Goal: Information Seeking & Learning: Learn about a topic

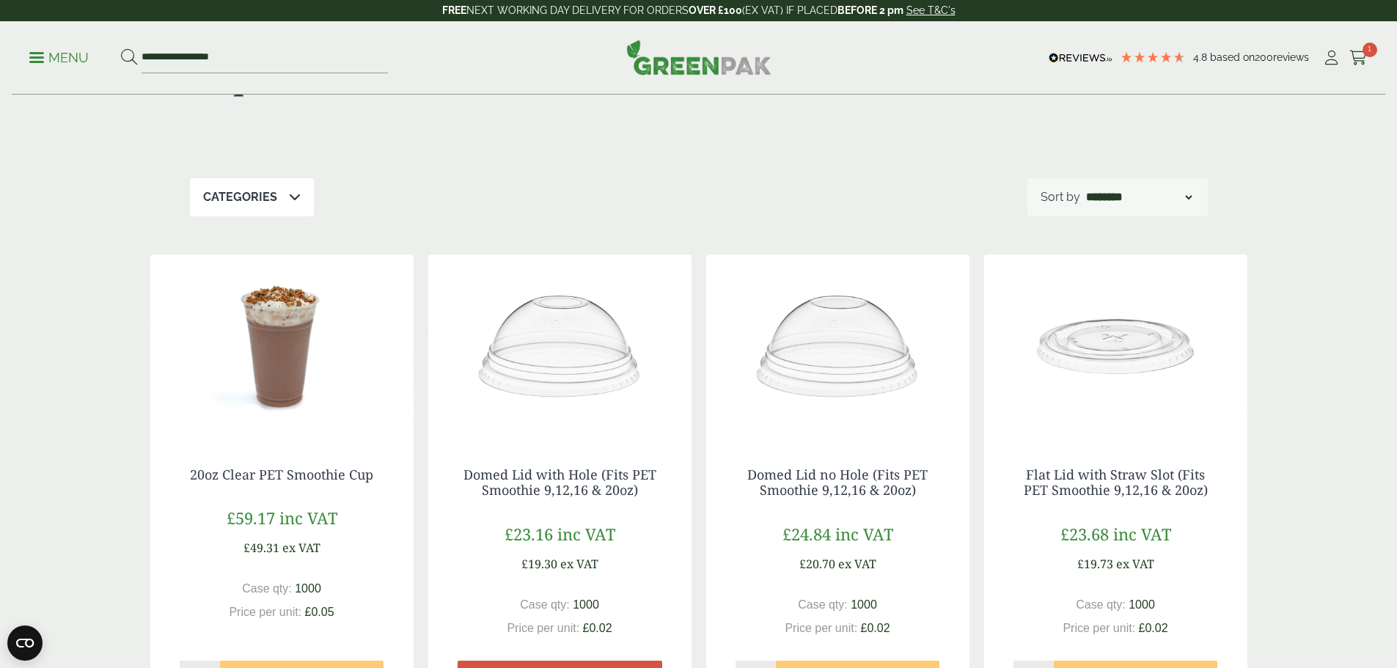
click at [468, 181] on div "Categories Carafes & Jugs (3) Carry Packs (4) Coca Cola Cups (5) Cups & Accesso…" at bounding box center [699, 197] width 1018 height 38
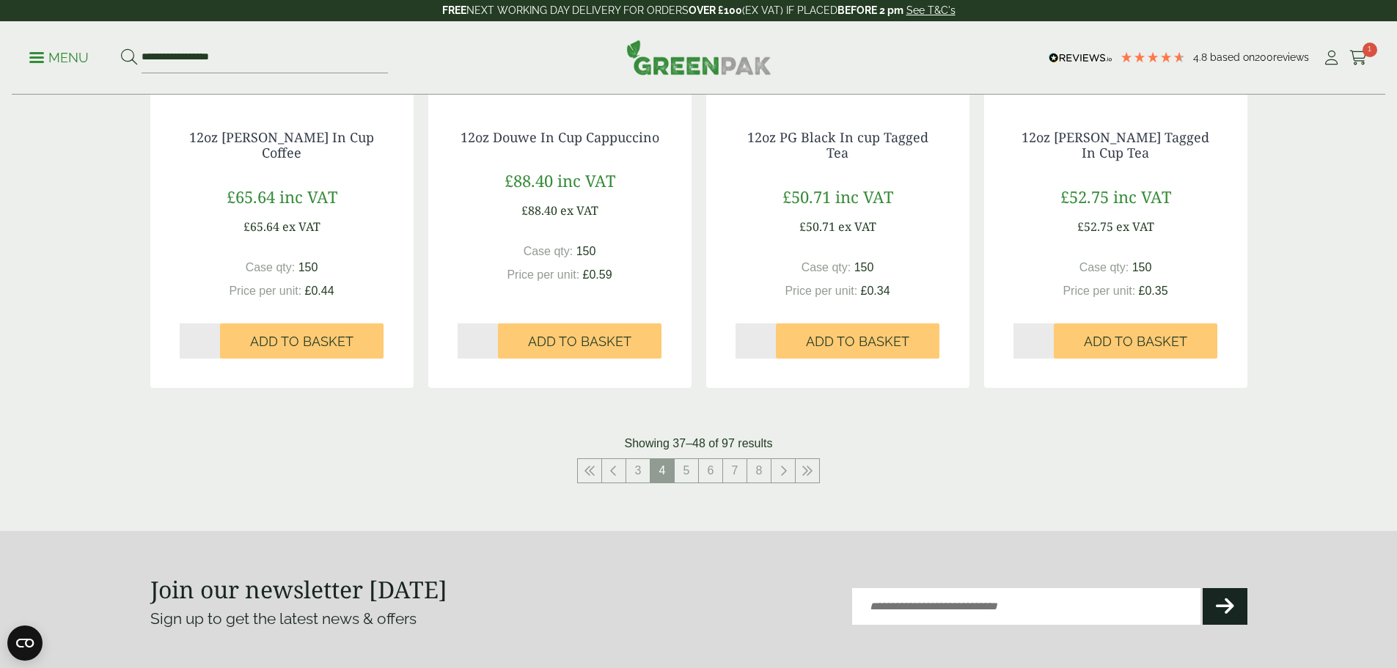
scroll to position [1589, 0]
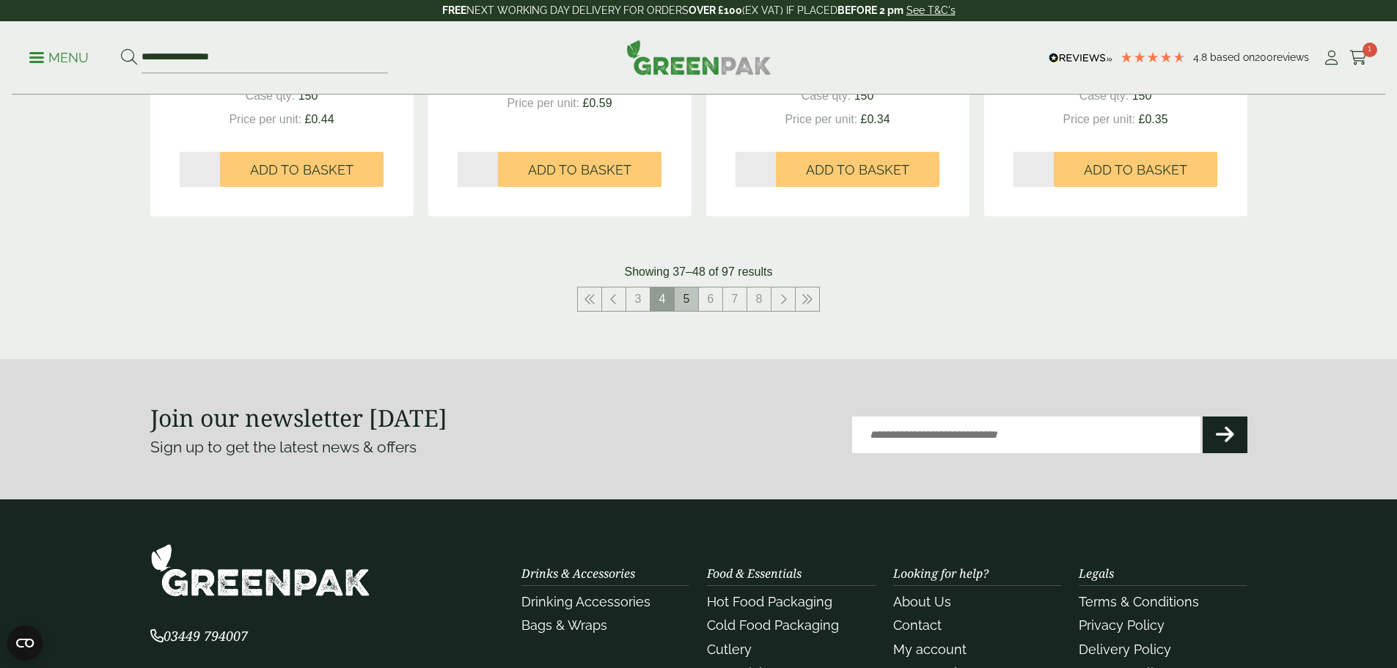
click at [691, 298] on link "5" at bounding box center [686, 298] width 23 height 23
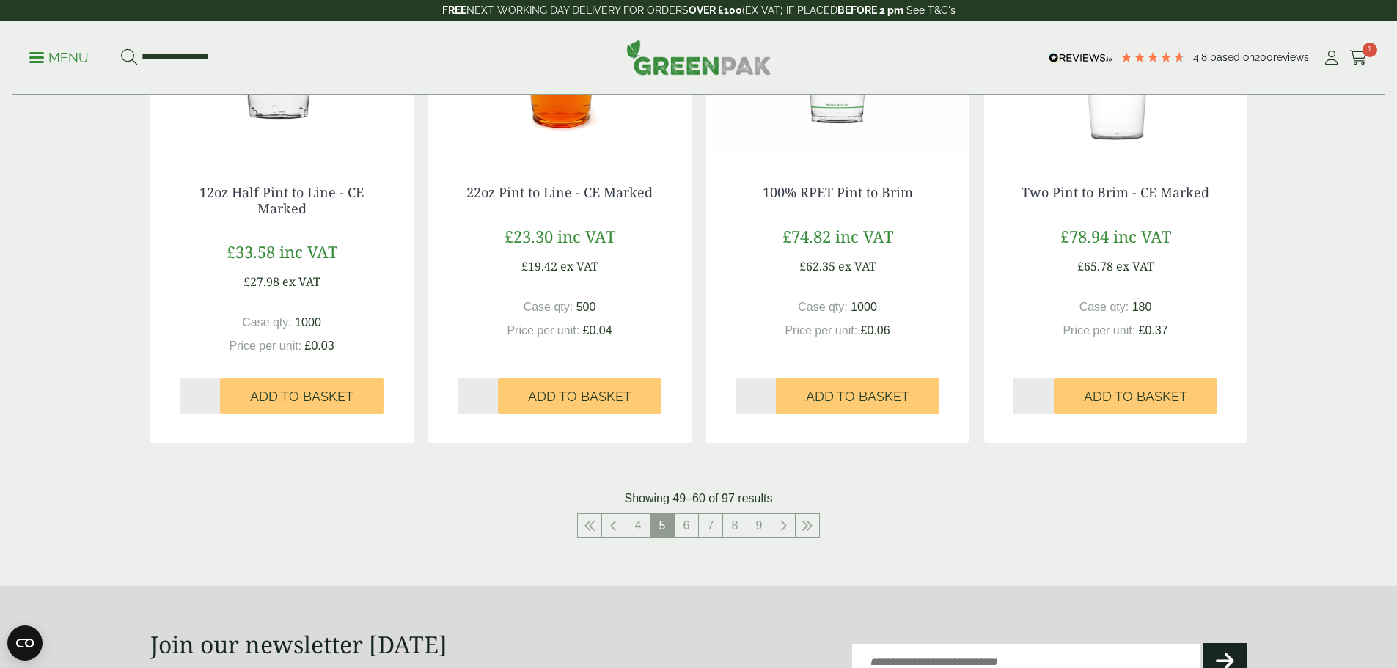
scroll to position [1349, 0]
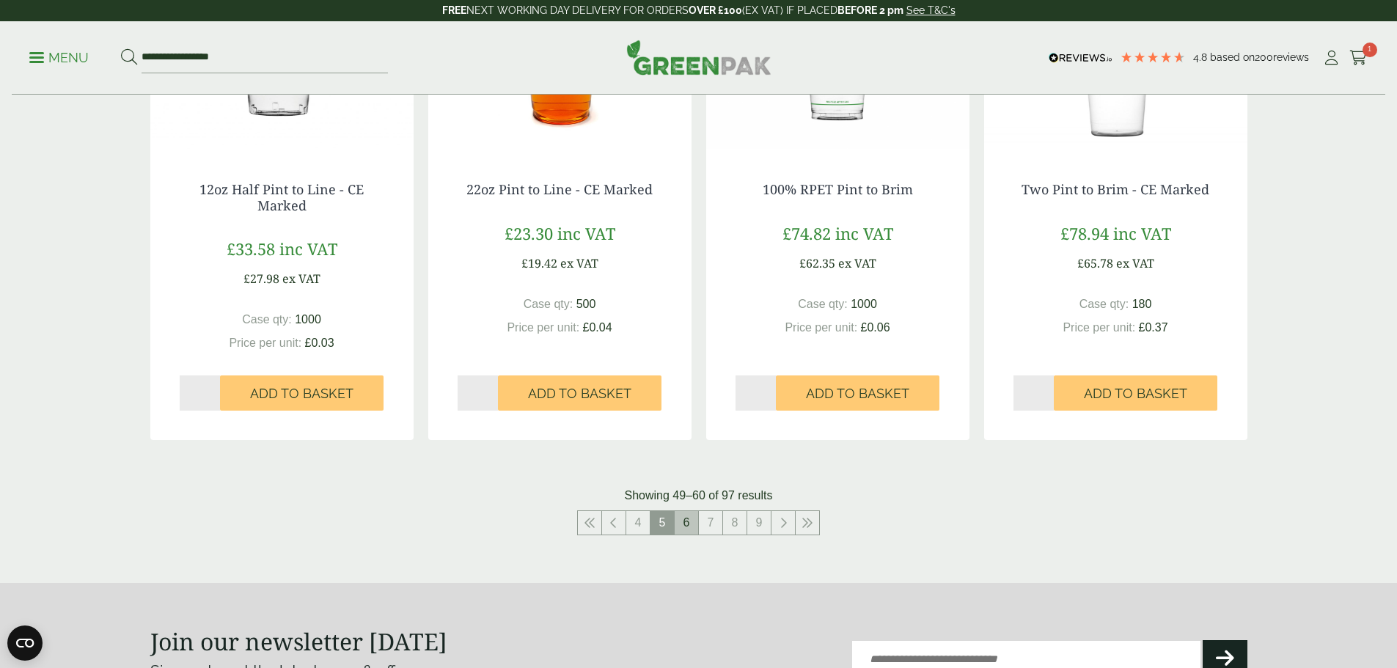
click at [686, 531] on link "6" at bounding box center [686, 522] width 23 height 23
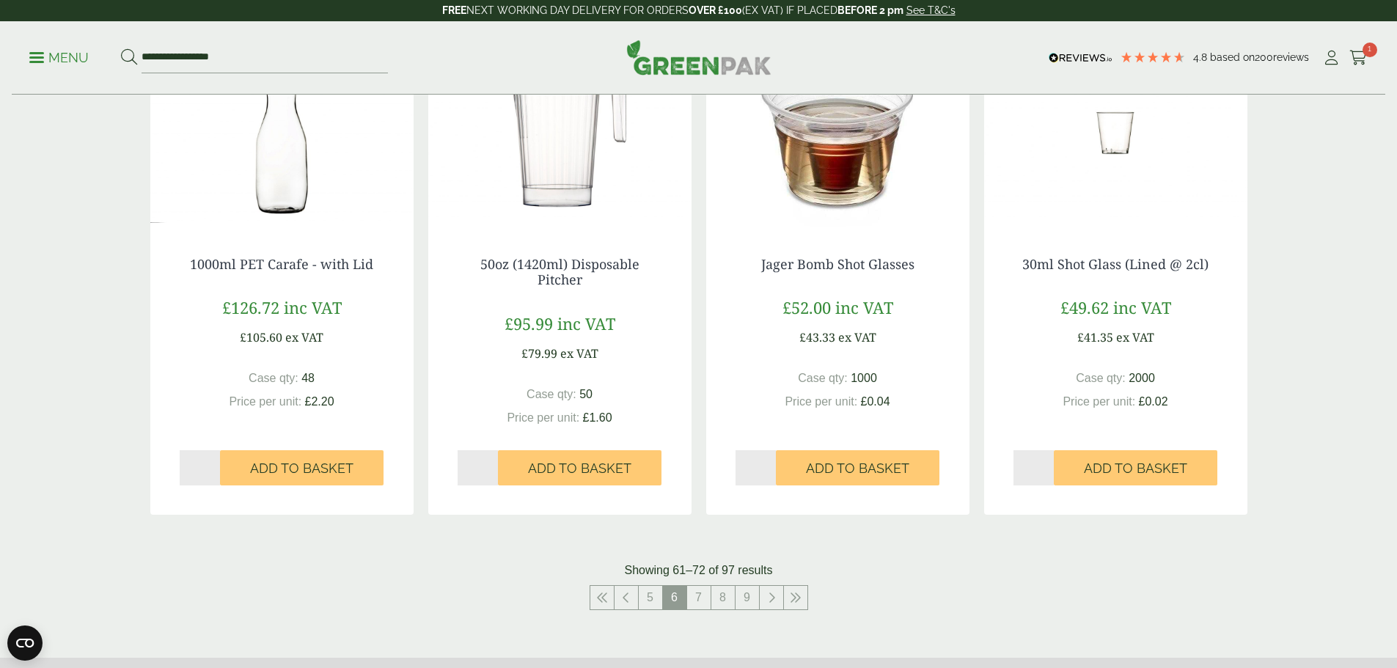
scroll to position [1320, 0]
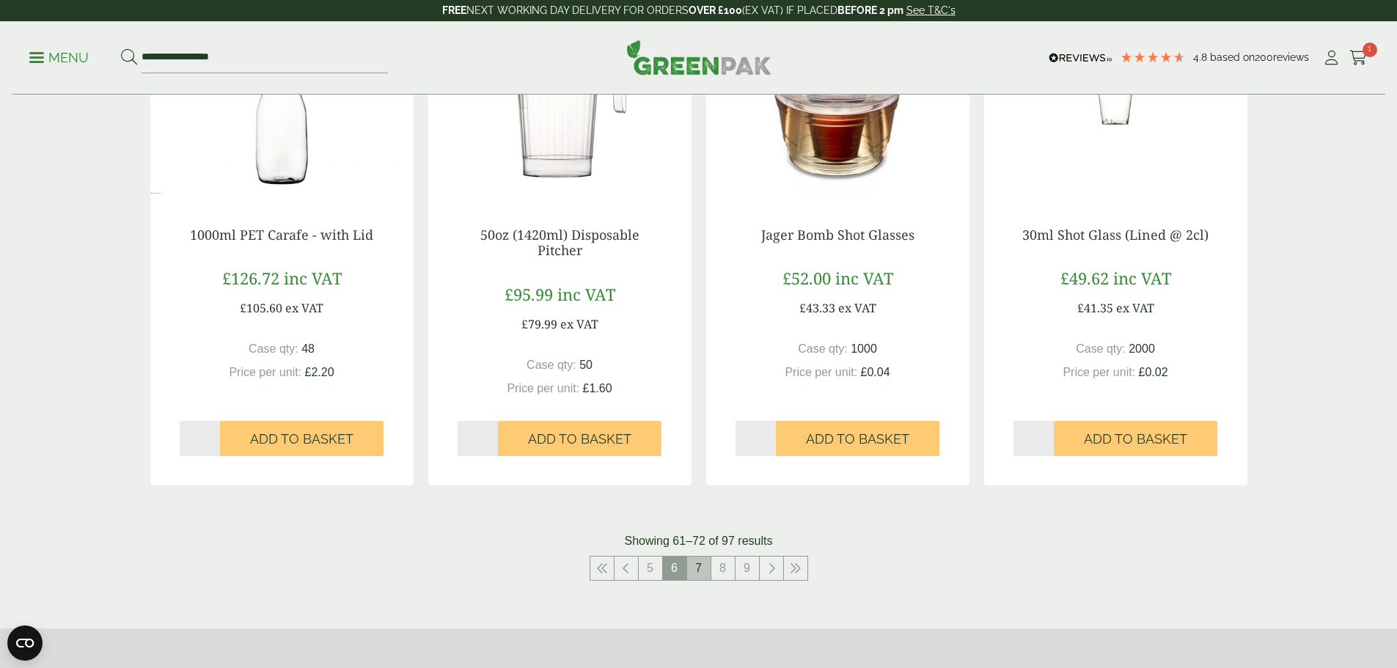
click at [698, 573] on link "7" at bounding box center [698, 568] width 23 height 23
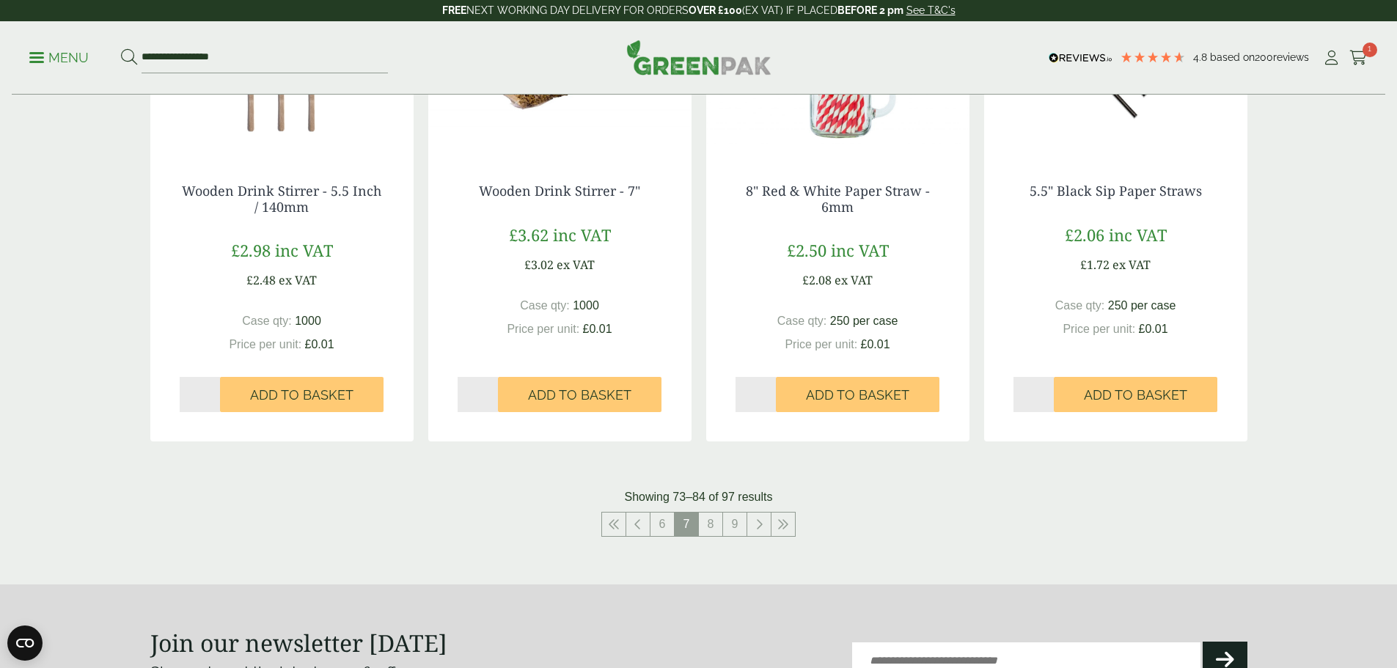
scroll to position [1349, 0]
click at [709, 528] on link "8" at bounding box center [710, 522] width 23 height 23
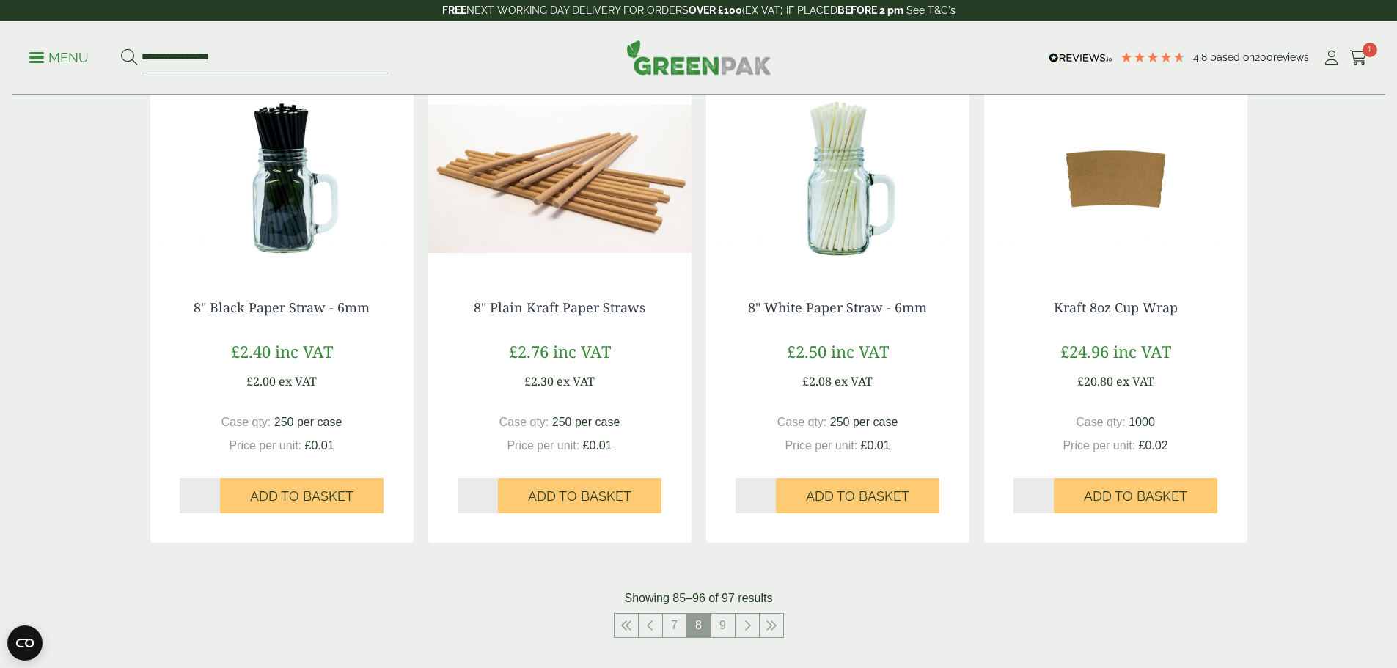
scroll to position [1232, 0]
click at [718, 629] on link "9" at bounding box center [722, 624] width 23 height 23
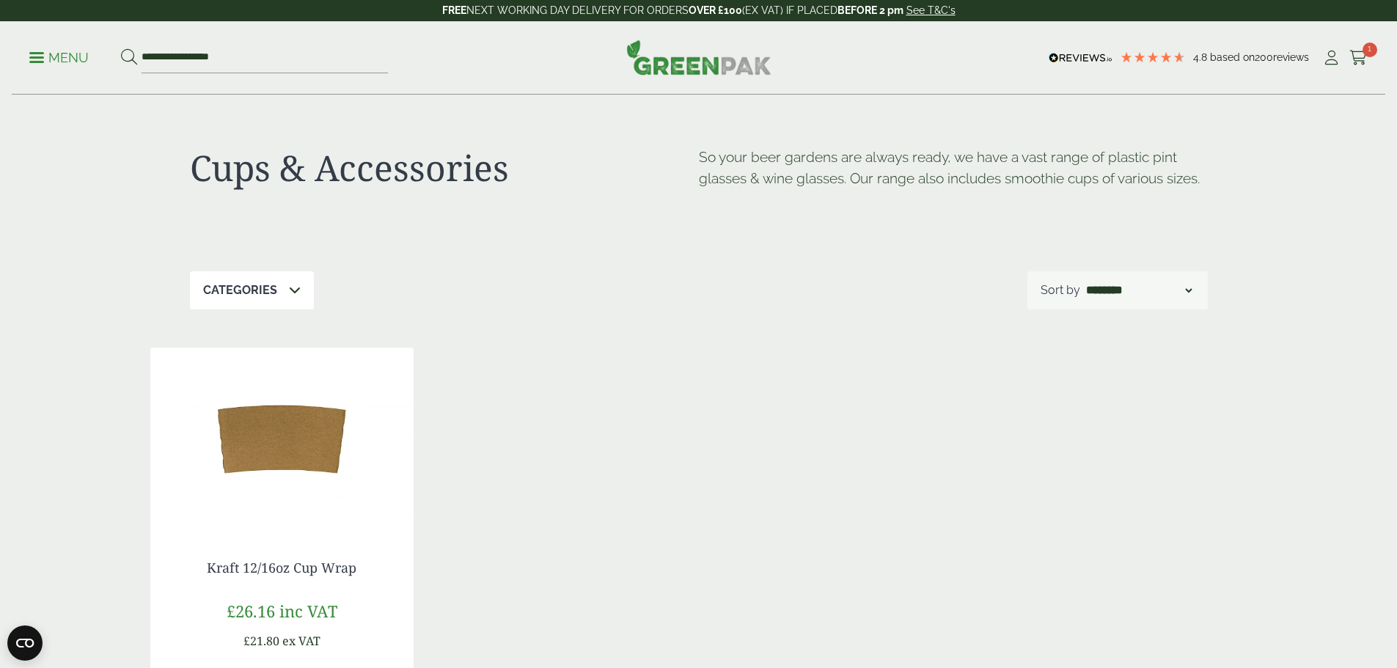
click at [40, 58] on span at bounding box center [36, 57] width 15 height 2
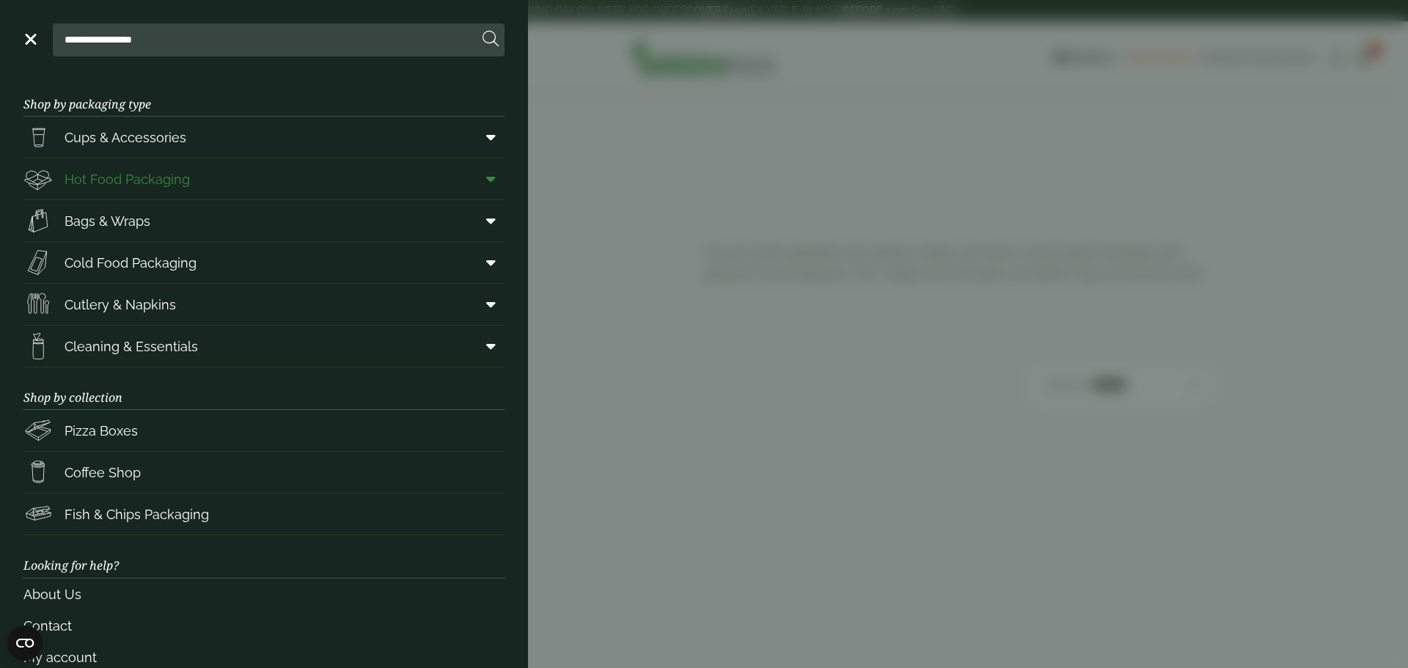
click at [128, 178] on span "Hot Food Packaging" at bounding box center [127, 179] width 125 height 20
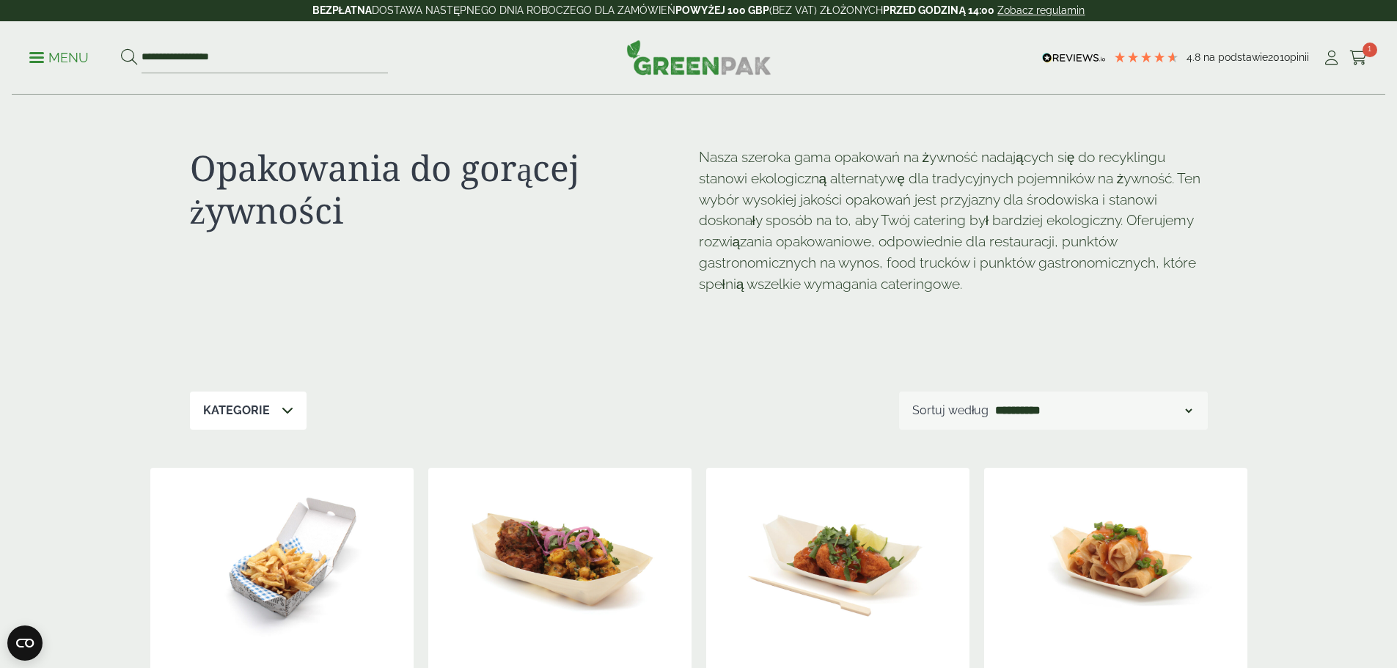
click at [288, 414] on icon at bounding box center [288, 410] width 12 height 12
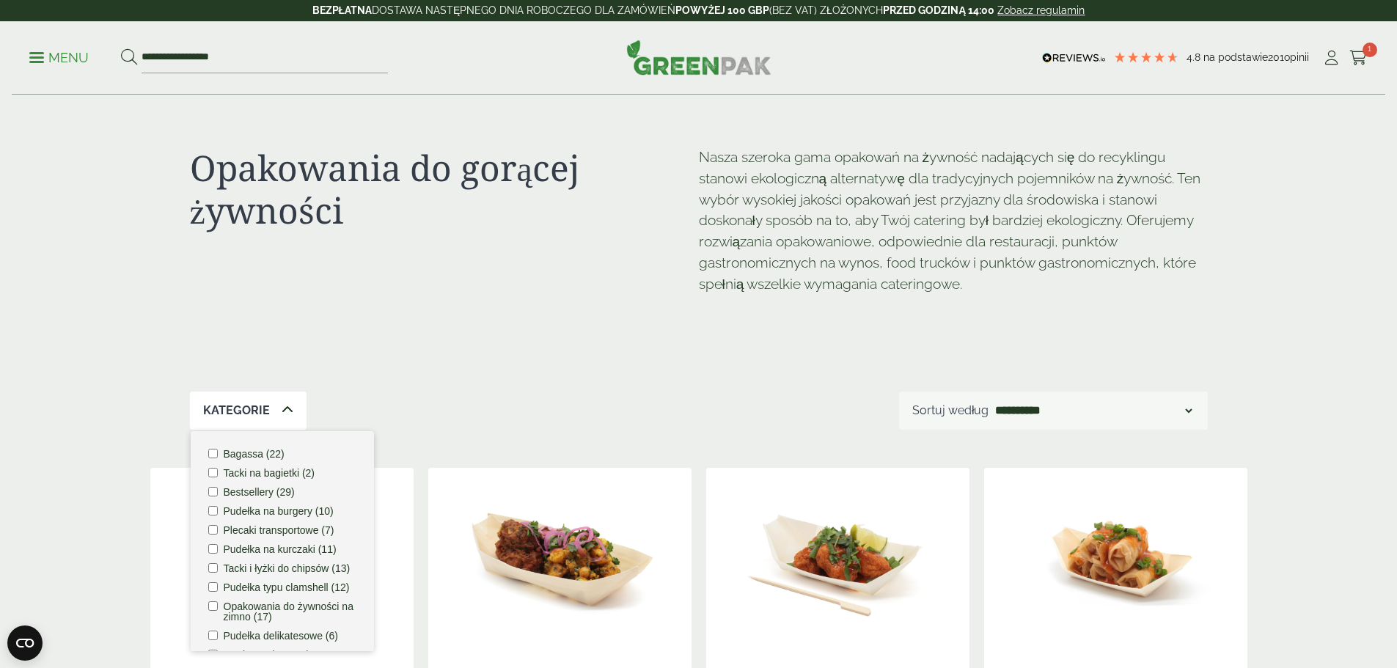
click at [282, 535] on font "Plecaki transportowe (7)" at bounding box center [279, 530] width 111 height 12
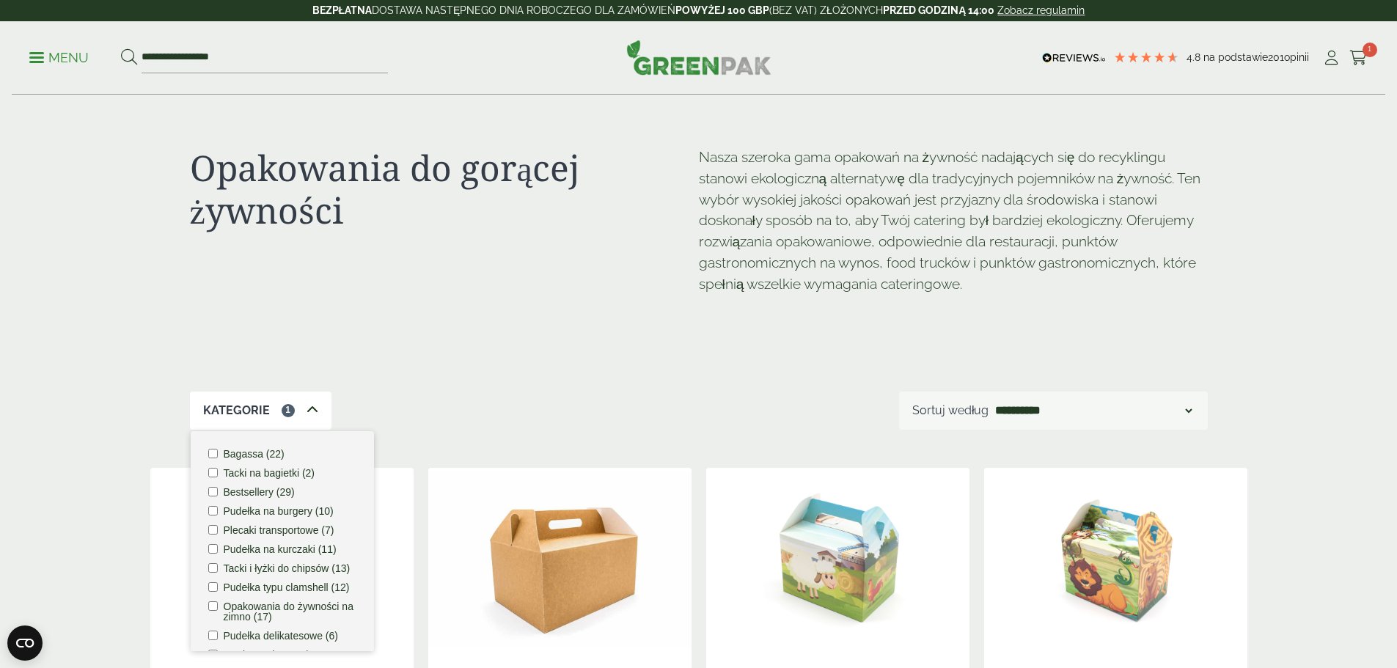
click at [287, 553] on font "Pudełka na kurczaki (11)" at bounding box center [280, 549] width 113 height 12
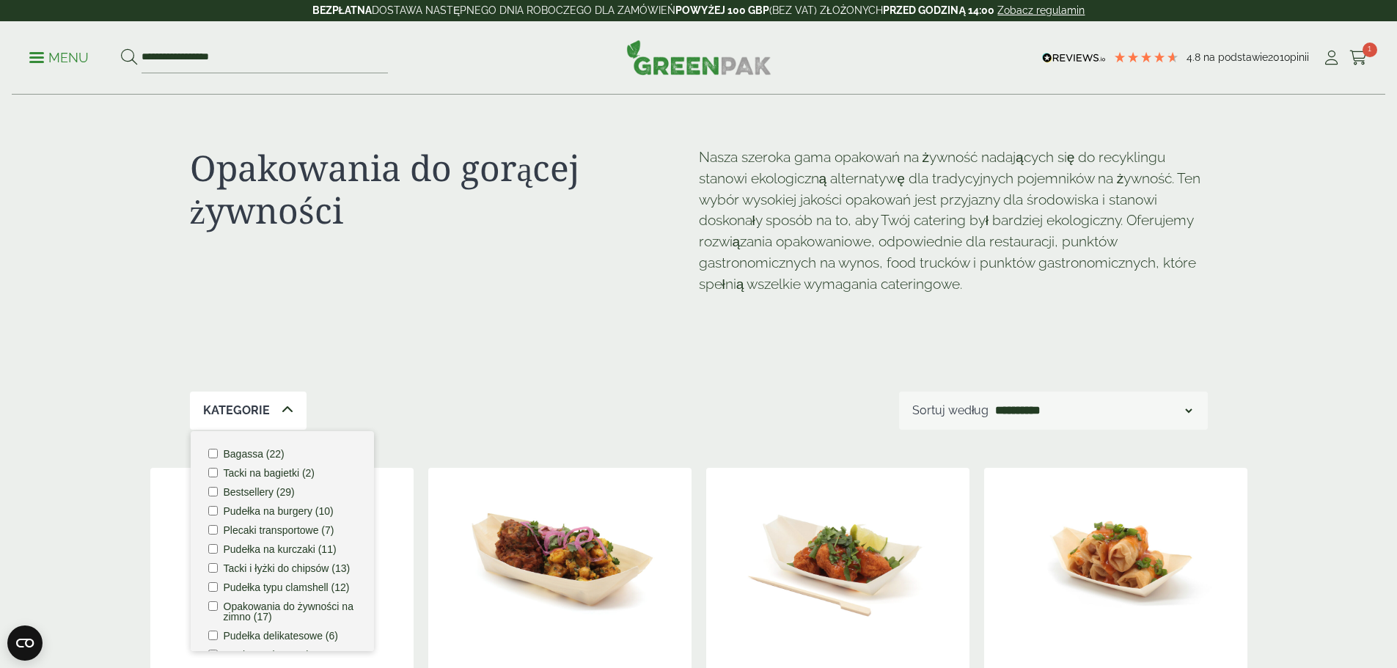
click at [326, 593] on font "Pudełka typu clamshell (12)" at bounding box center [287, 587] width 126 height 12
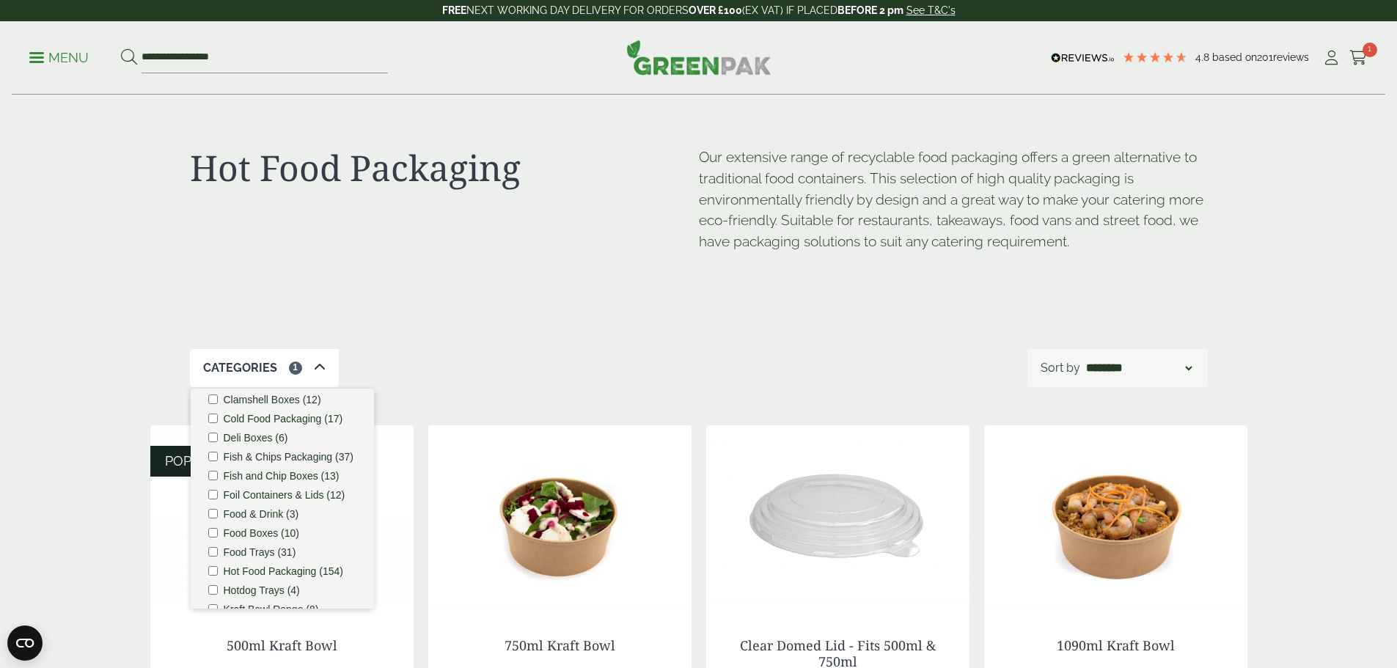
scroll to position [147, 0]
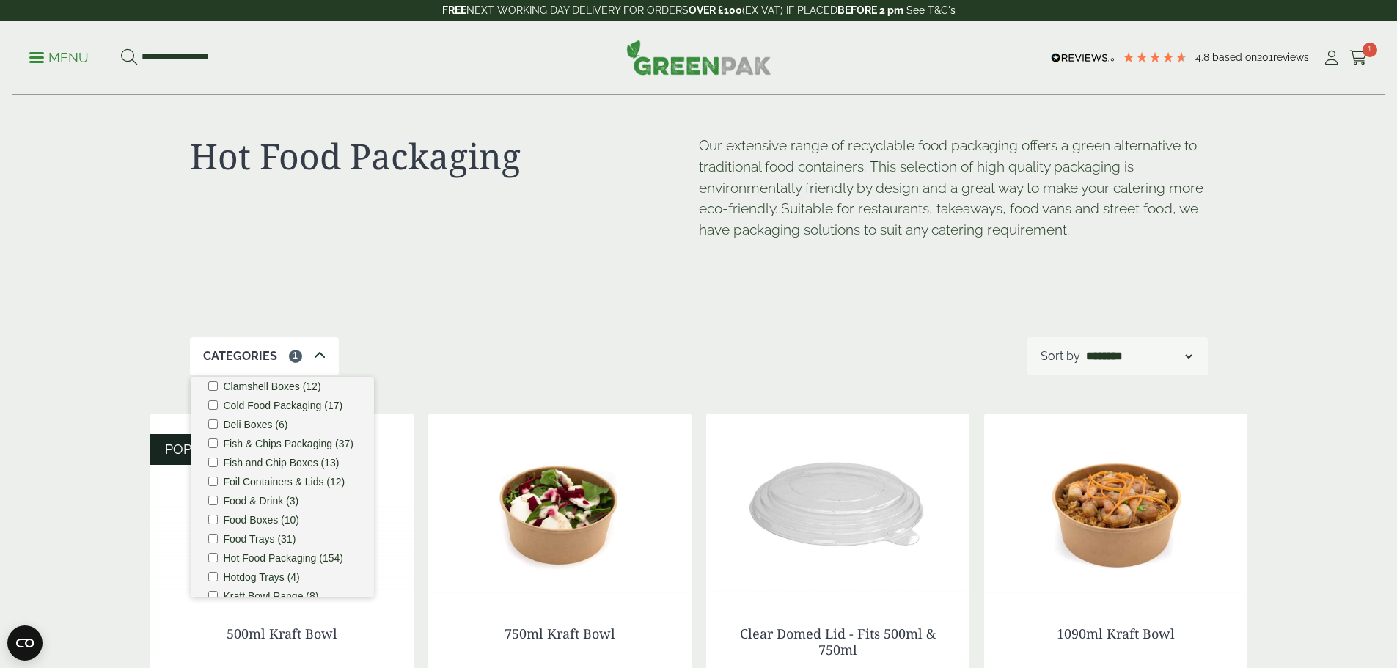
scroll to position [0, 0]
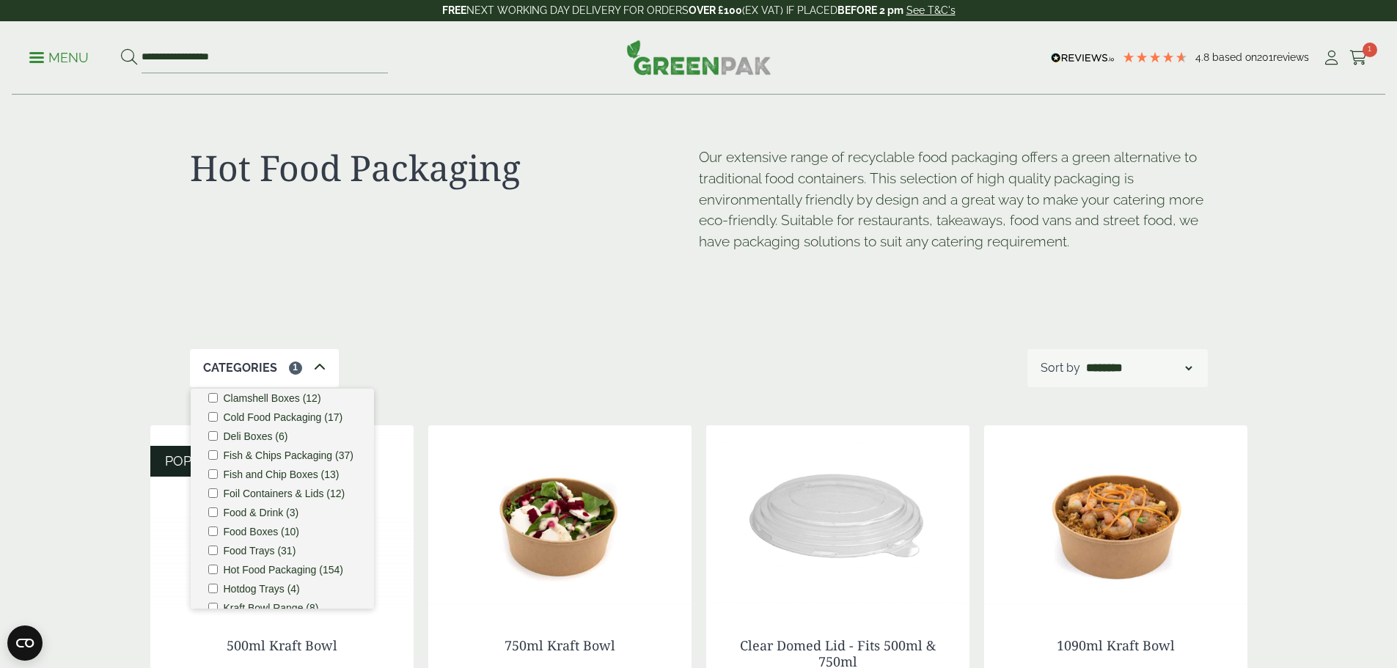
click at [215, 441] on ul "Bagasse (22) Baguette Trays (2) Bestsellers (29) Burger Boxes (10) Carry Packs …" at bounding box center [282, 499] width 183 height 220
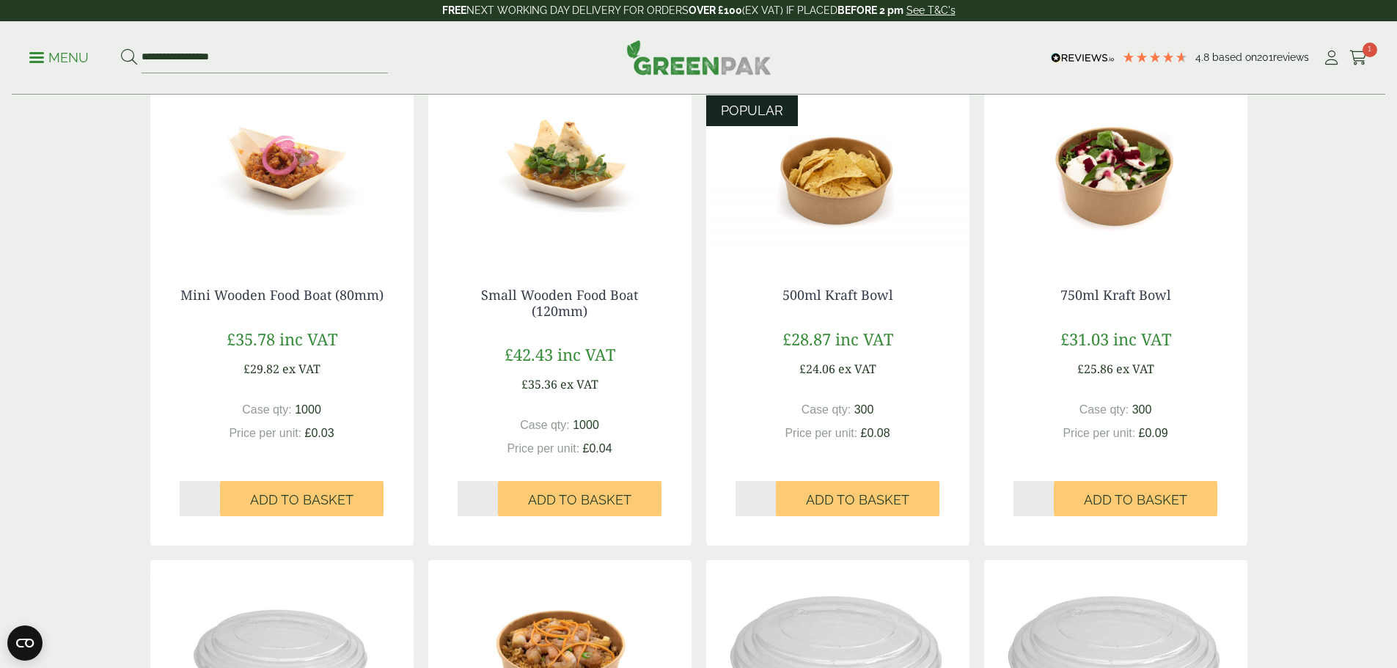
scroll to position [792, 0]
